Goal: Task Accomplishment & Management: Manage account settings

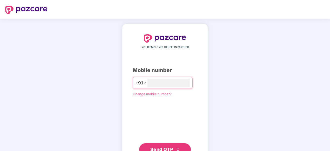
type input "**********"
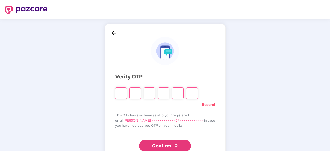
type input "*"
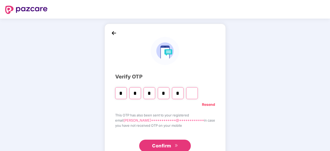
type input "*"
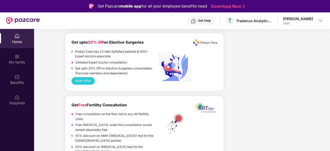
scroll to position [853, 0]
